Goal: Task Accomplishment & Management: Complete application form

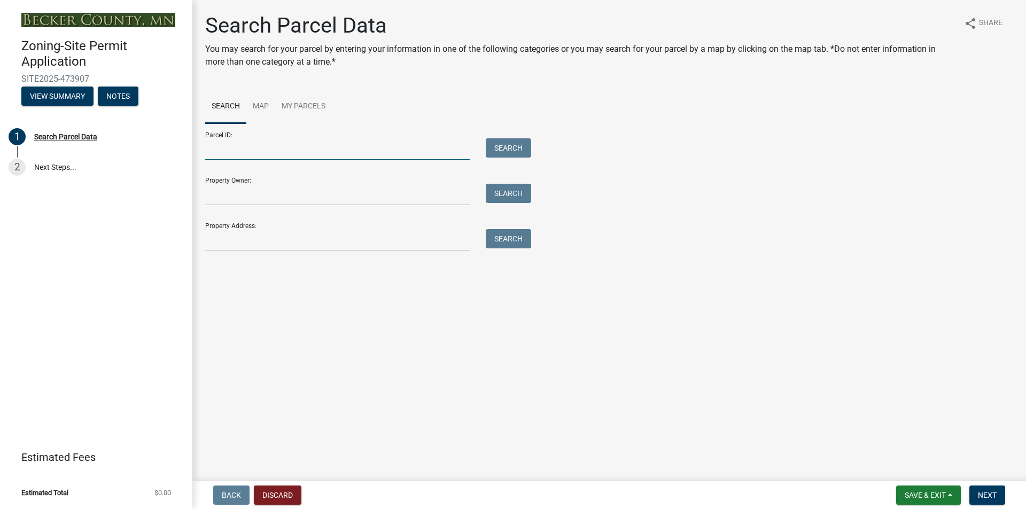
click at [272, 146] on input "Parcel ID:" at bounding box center [337, 149] width 265 height 22
click at [263, 193] on input "Property Owner:" at bounding box center [337, 195] width 265 height 22
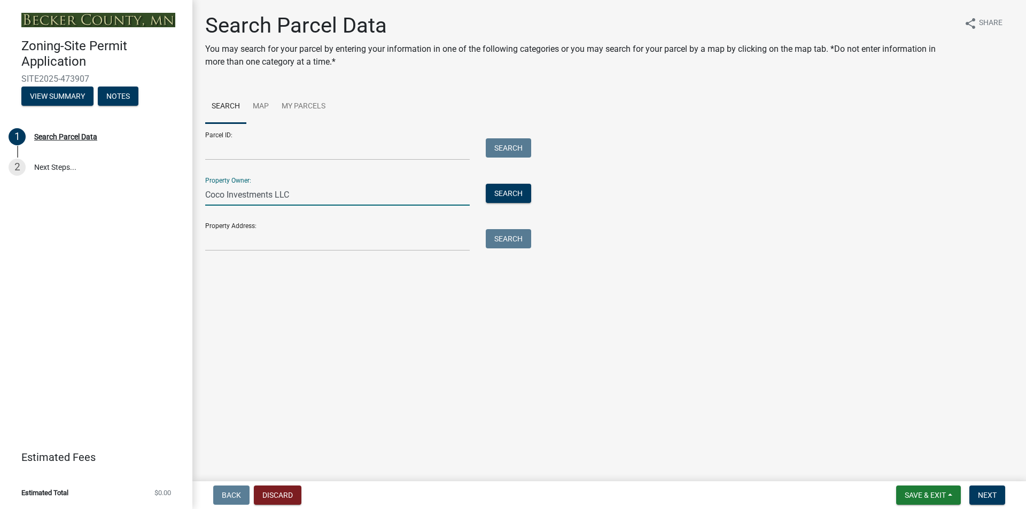
type input "Coco Investments LLC"
click at [222, 246] on input "Property Address:" at bounding box center [337, 240] width 265 height 22
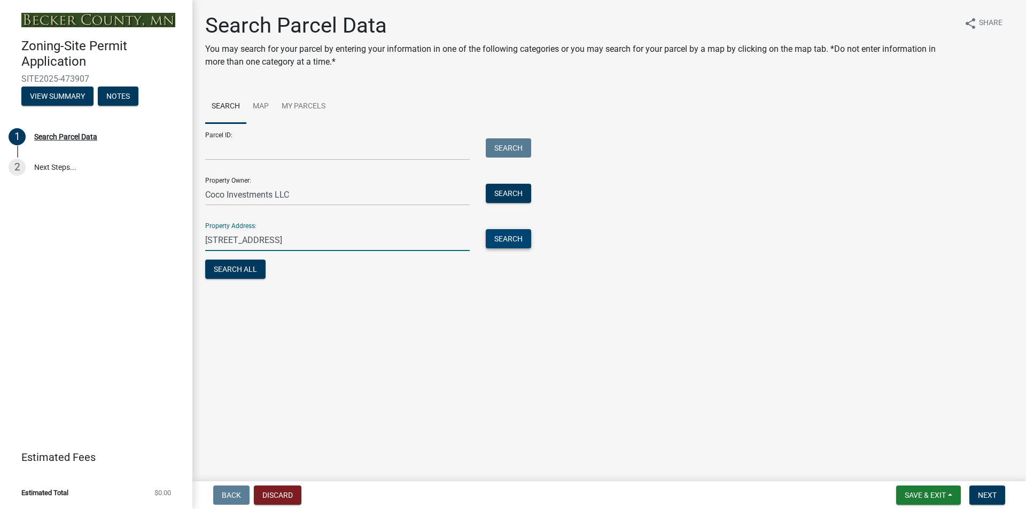
type input "[STREET_ADDRESS]"
click at [507, 240] on button "Search" at bounding box center [508, 238] width 45 height 19
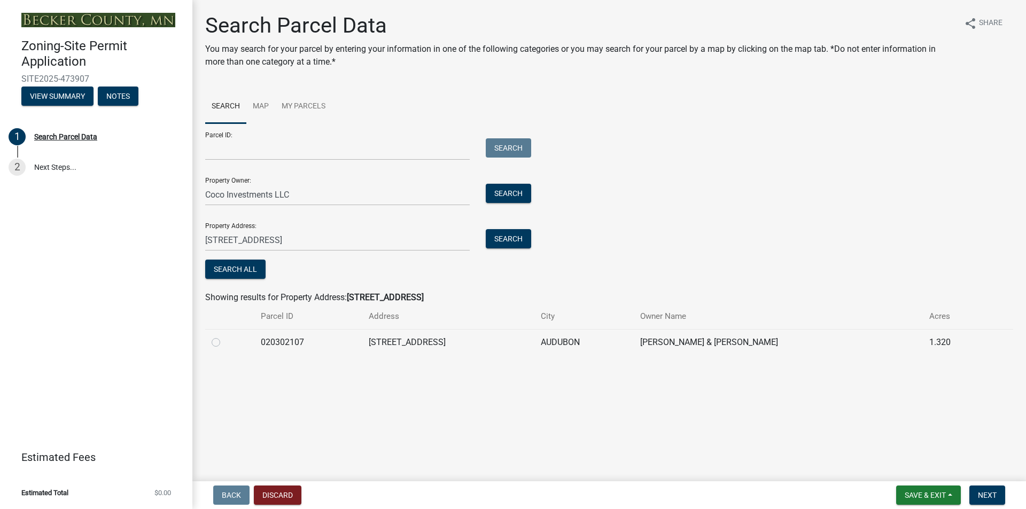
click at [224, 336] on label at bounding box center [224, 336] width 0 height 0
click at [224, 343] on input "radio" at bounding box center [227, 339] width 7 height 7
radio input "true"
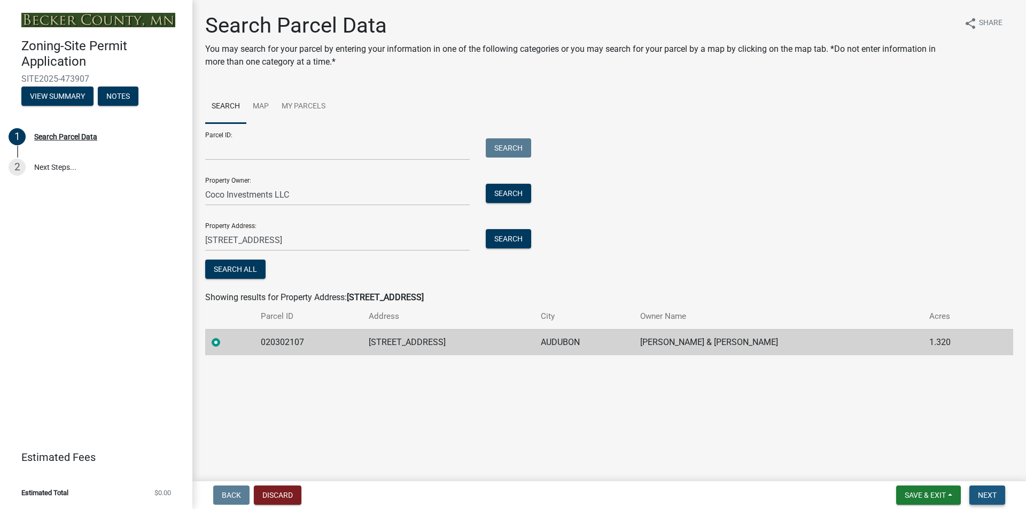
click at [985, 494] on span "Next" at bounding box center [987, 495] width 19 height 9
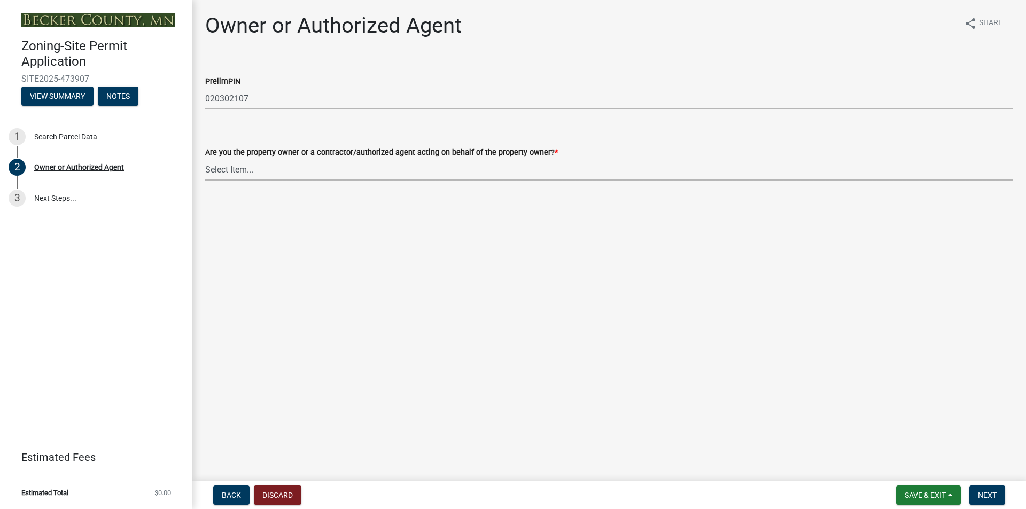
click at [246, 167] on select "Select Item... Property Owner Authorized Agent" at bounding box center [609, 170] width 808 height 22
click at [205, 159] on select "Select Item... Property Owner Authorized Agent" at bounding box center [609, 170] width 808 height 22
select select "3c674549-ed69-405f-b795-9fa3f7d47d9d"
click at [399, 289] on main "Owner or Authorized Agent share Share PrelimPIN 020302107 Are you the property …" at bounding box center [609, 238] width 834 height 477
click at [987, 490] on button "Next" at bounding box center [987, 495] width 36 height 19
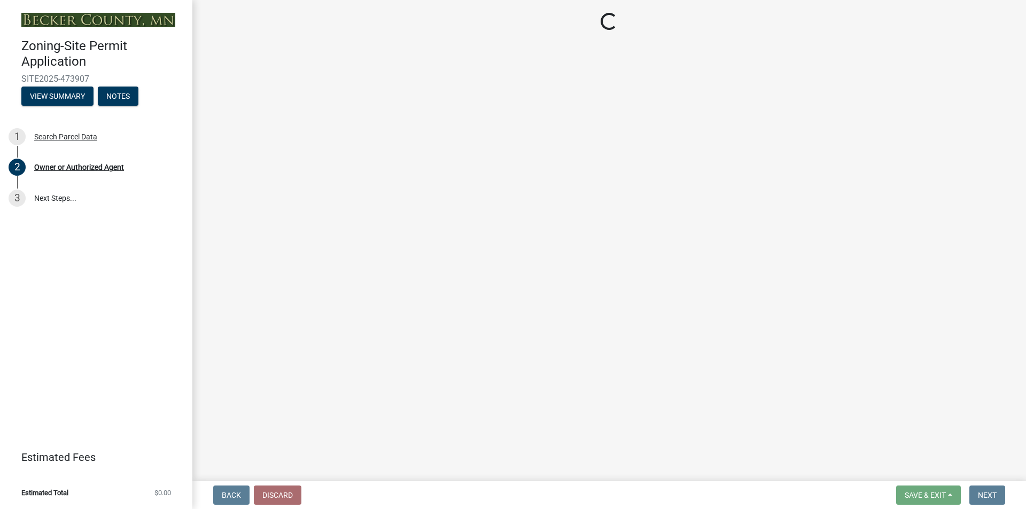
select select "85fc75ff-0121-4ad4-a39b-9ebe8e4a222b"
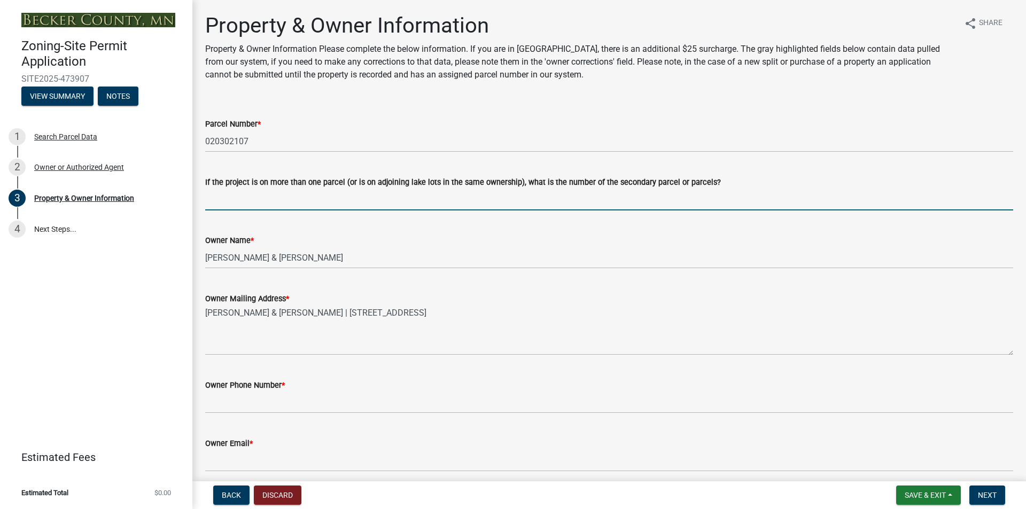
click at [320, 201] on input "If the project is on more than one parcel (or is on adjoining lake lots in the …" at bounding box center [609, 200] width 808 height 22
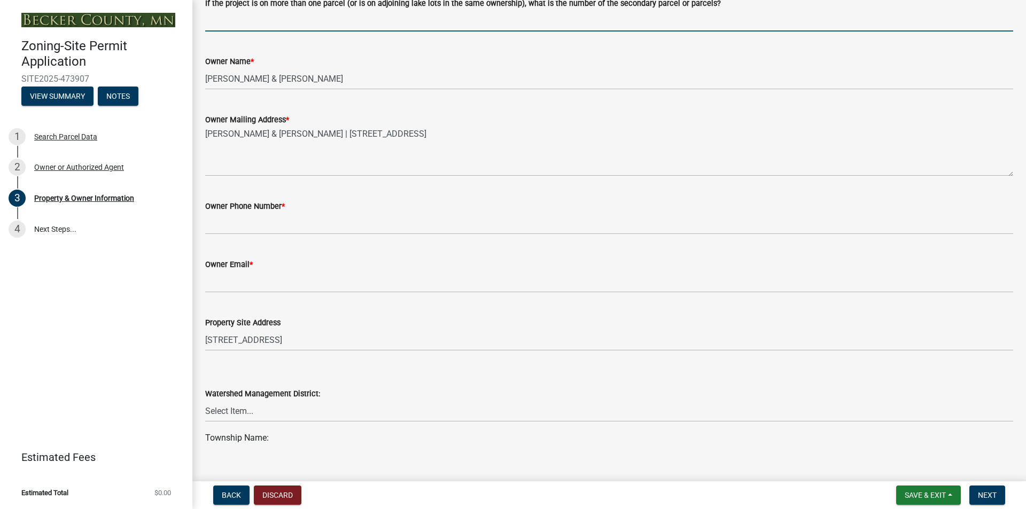
scroll to position [160, 0]
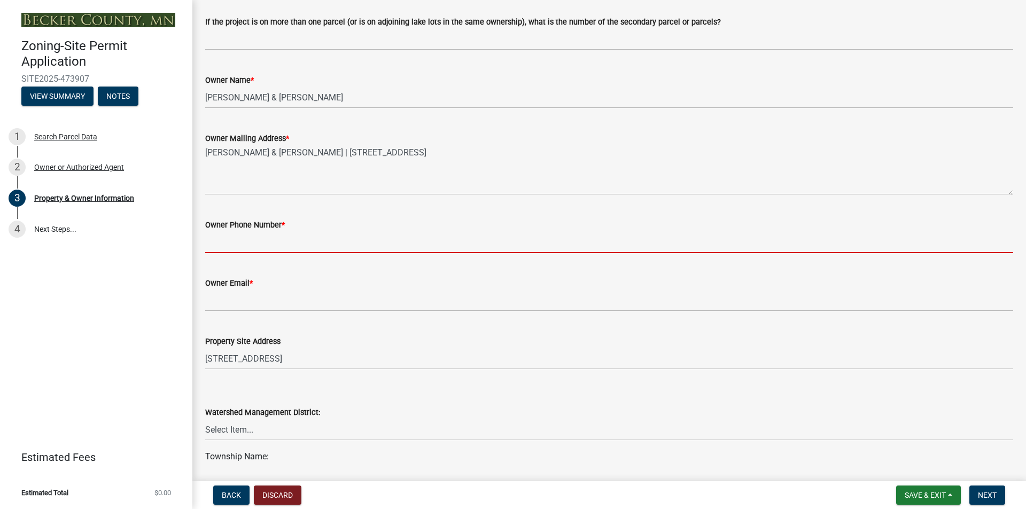
click at [259, 243] on input "Owner Phone Number *" at bounding box center [609, 242] width 808 height 22
type input "7017939488"
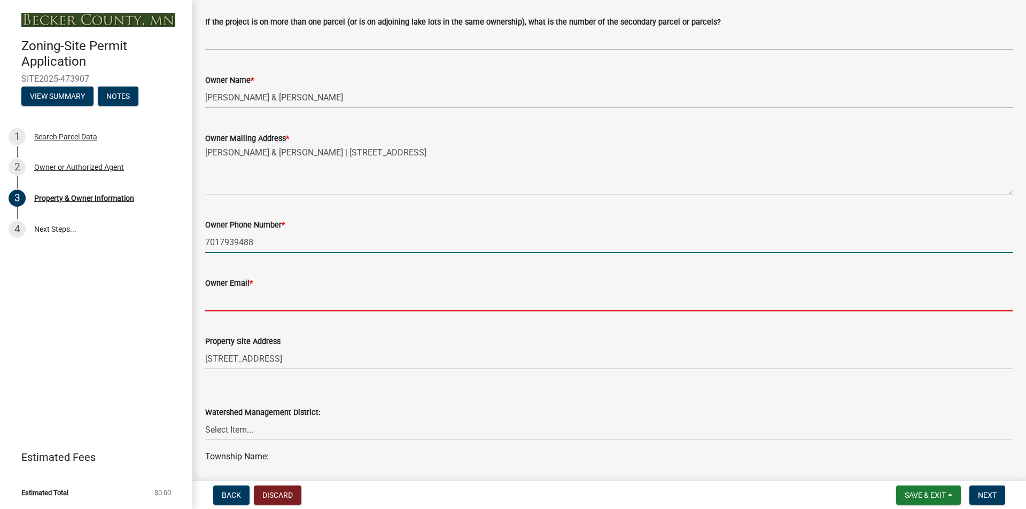
type input "[EMAIL_ADDRESS][DOMAIN_NAME]"
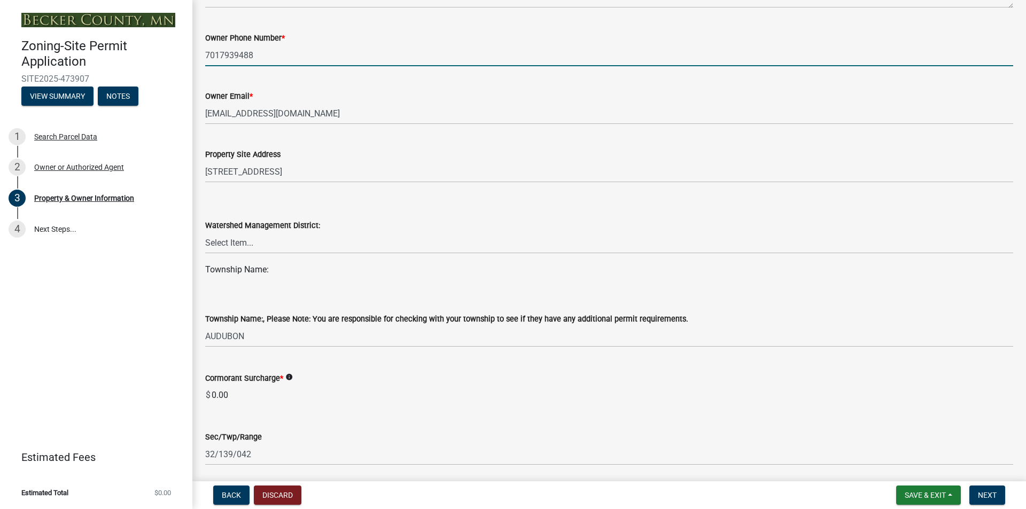
scroll to position [374, 0]
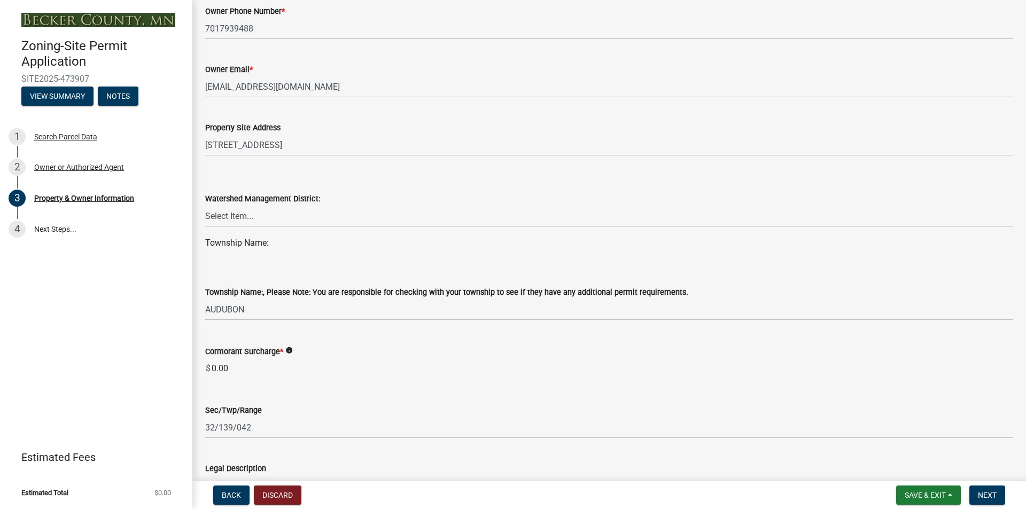
click at [235, 240] on div "Township Name:" at bounding box center [609, 243] width 808 height 13
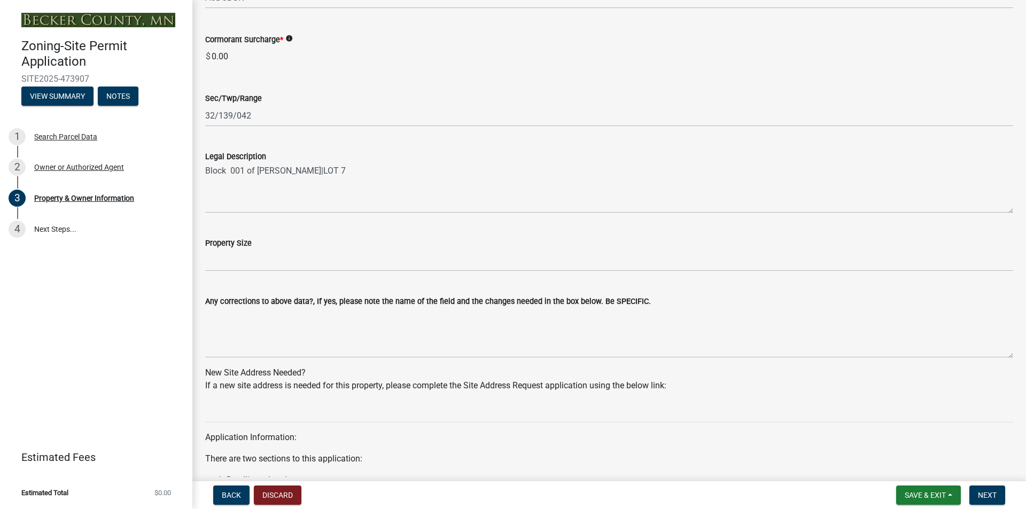
scroll to position [695, 0]
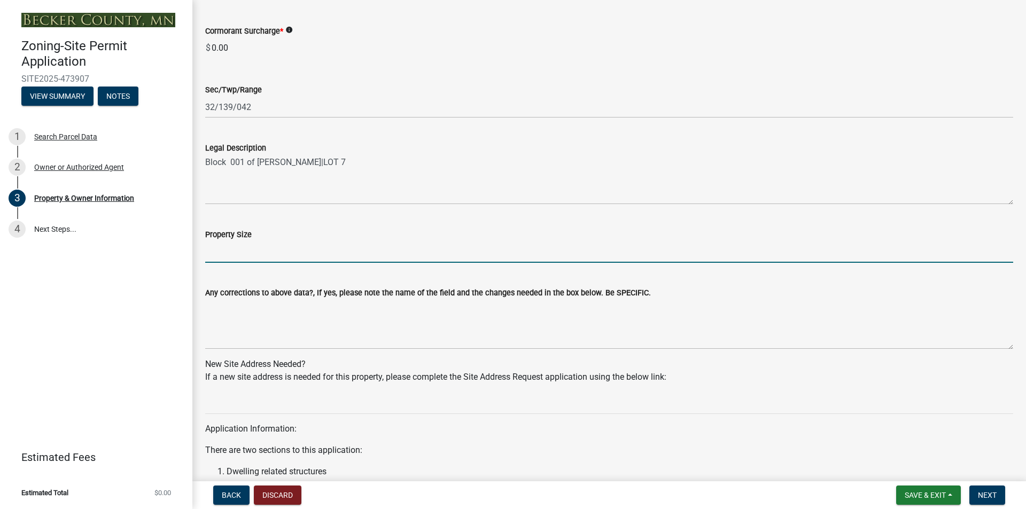
click at [305, 253] on input "Property Size" at bounding box center [609, 252] width 808 height 22
type input "1.32 acres"
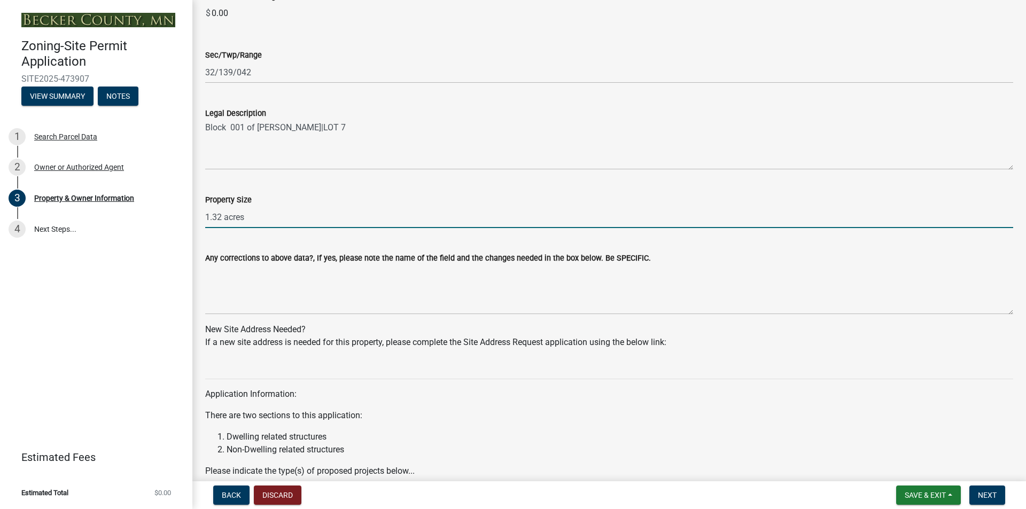
scroll to position [748, 0]
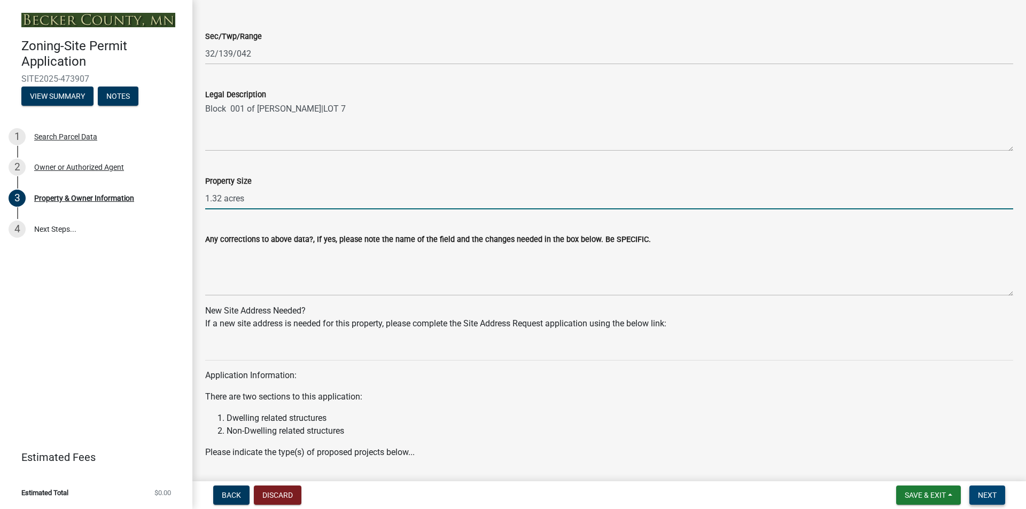
click at [980, 493] on span "Next" at bounding box center [987, 495] width 19 height 9
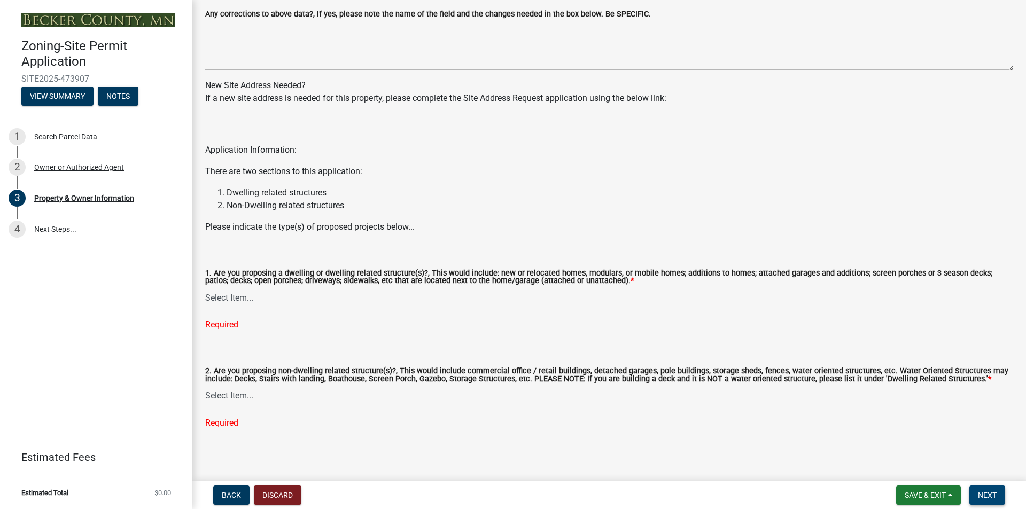
scroll to position [977, 0]
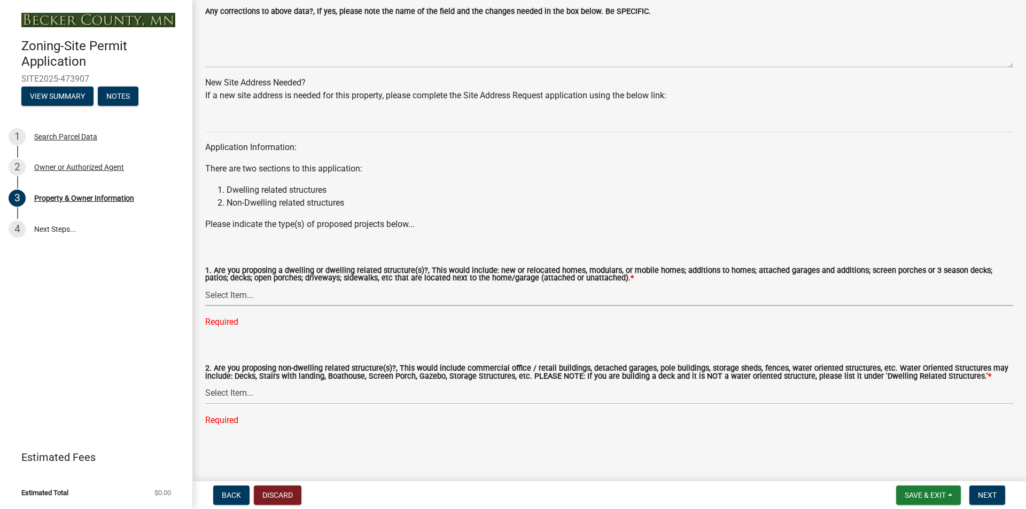
click at [263, 295] on select "Select Item... Yes No" at bounding box center [609, 295] width 808 height 22
click at [205, 305] on select "Select Item... Yes No" at bounding box center [609, 295] width 808 height 22
select select "f87eba17-8ed9-4ad8-aefc-fe36a3f3544b"
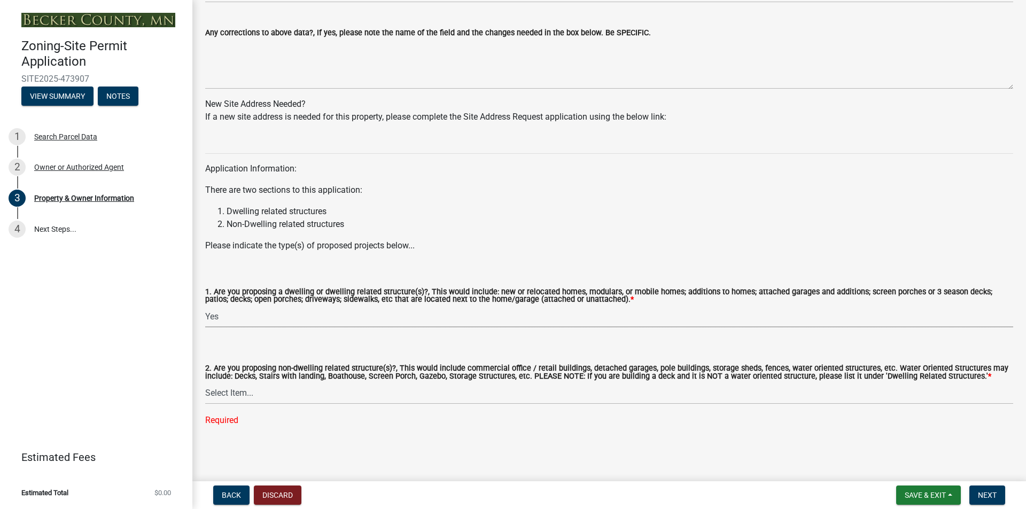
scroll to position [956, 0]
click at [291, 393] on select "Select Item... Yes No" at bounding box center [609, 394] width 808 height 22
